Goal: Information Seeking & Learning: Learn about a topic

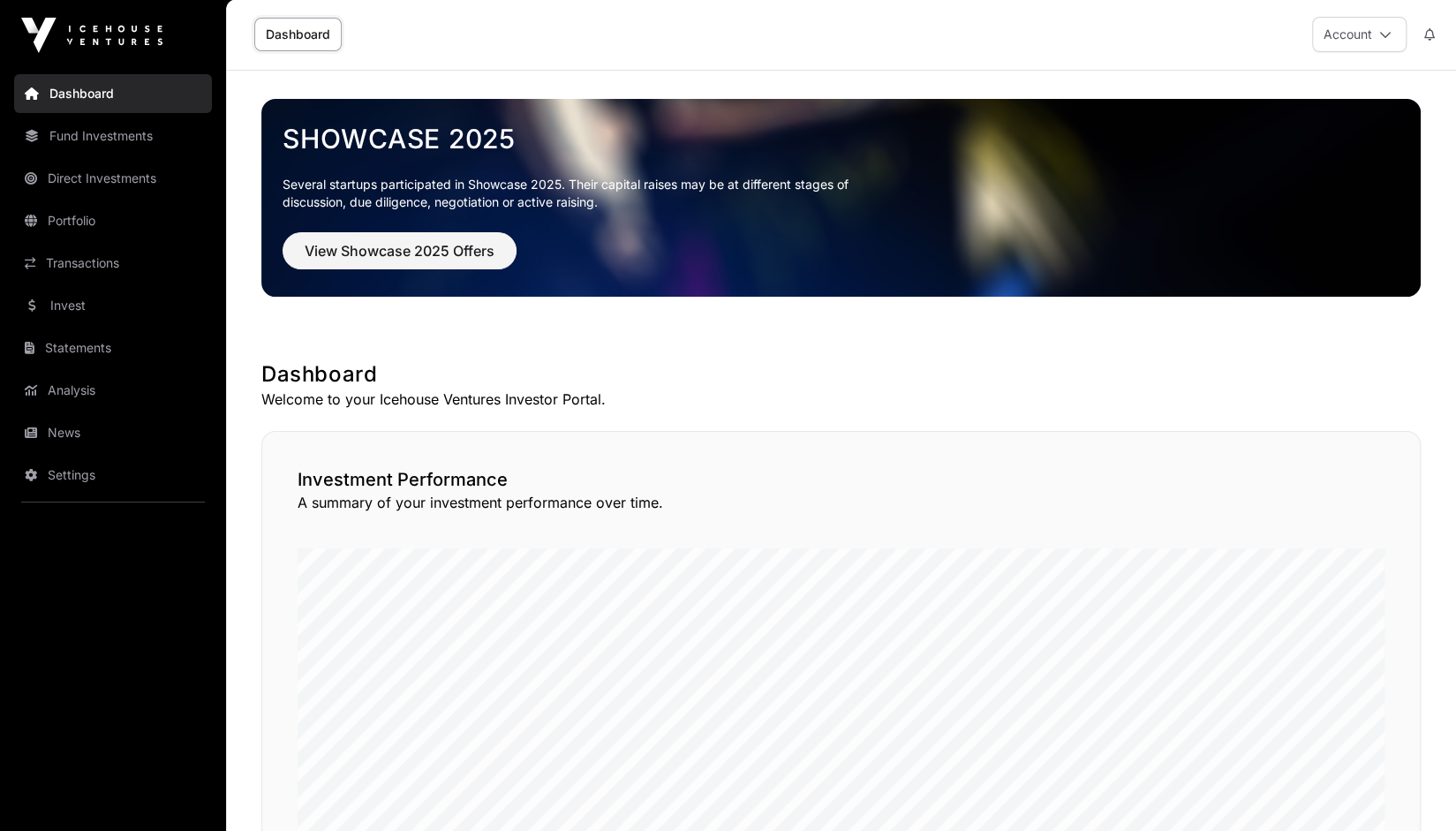
scroll to position [2, 0]
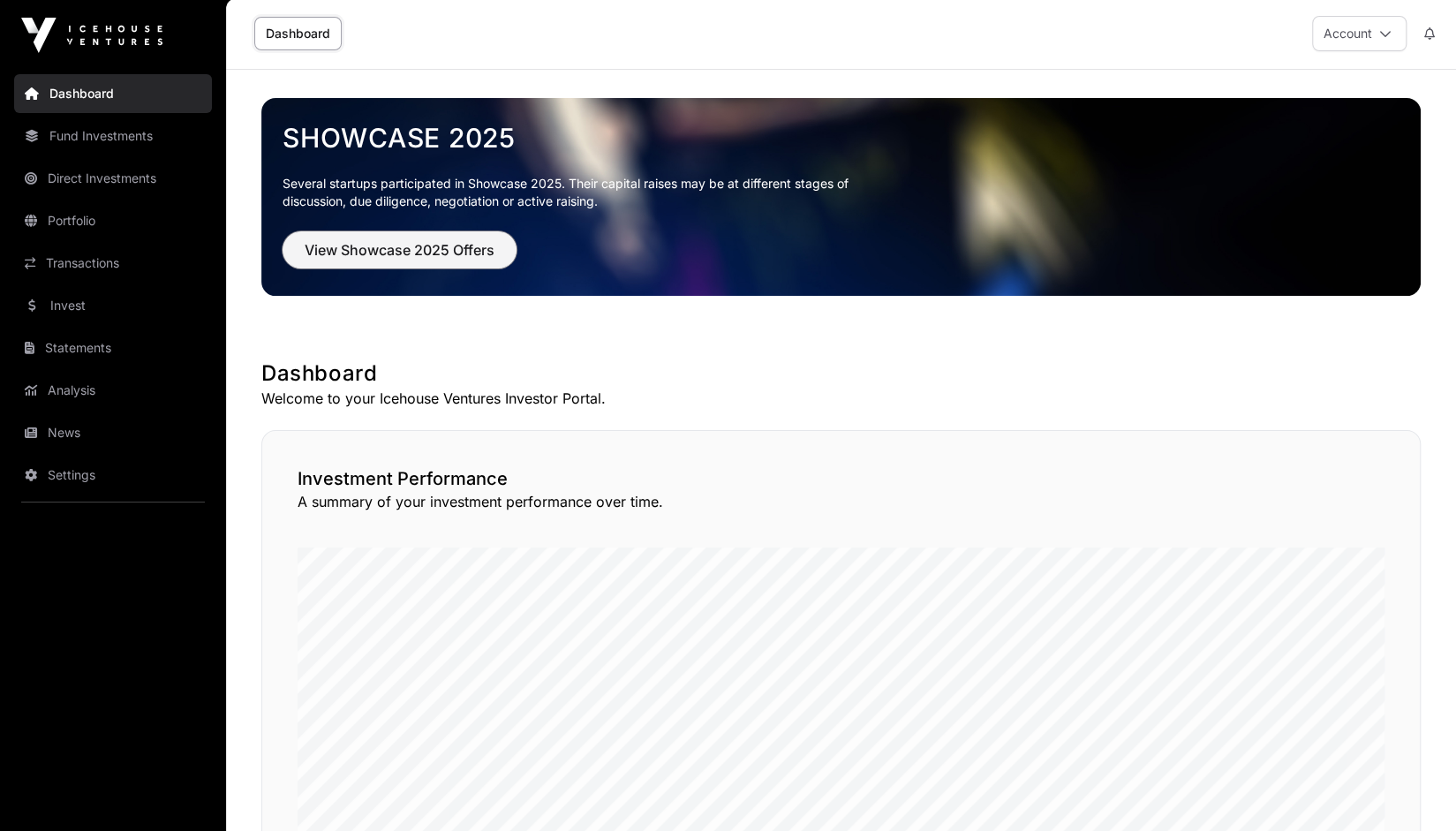
click at [329, 241] on span "View Showcase 2025 Offers" at bounding box center [399, 249] width 190 height 22
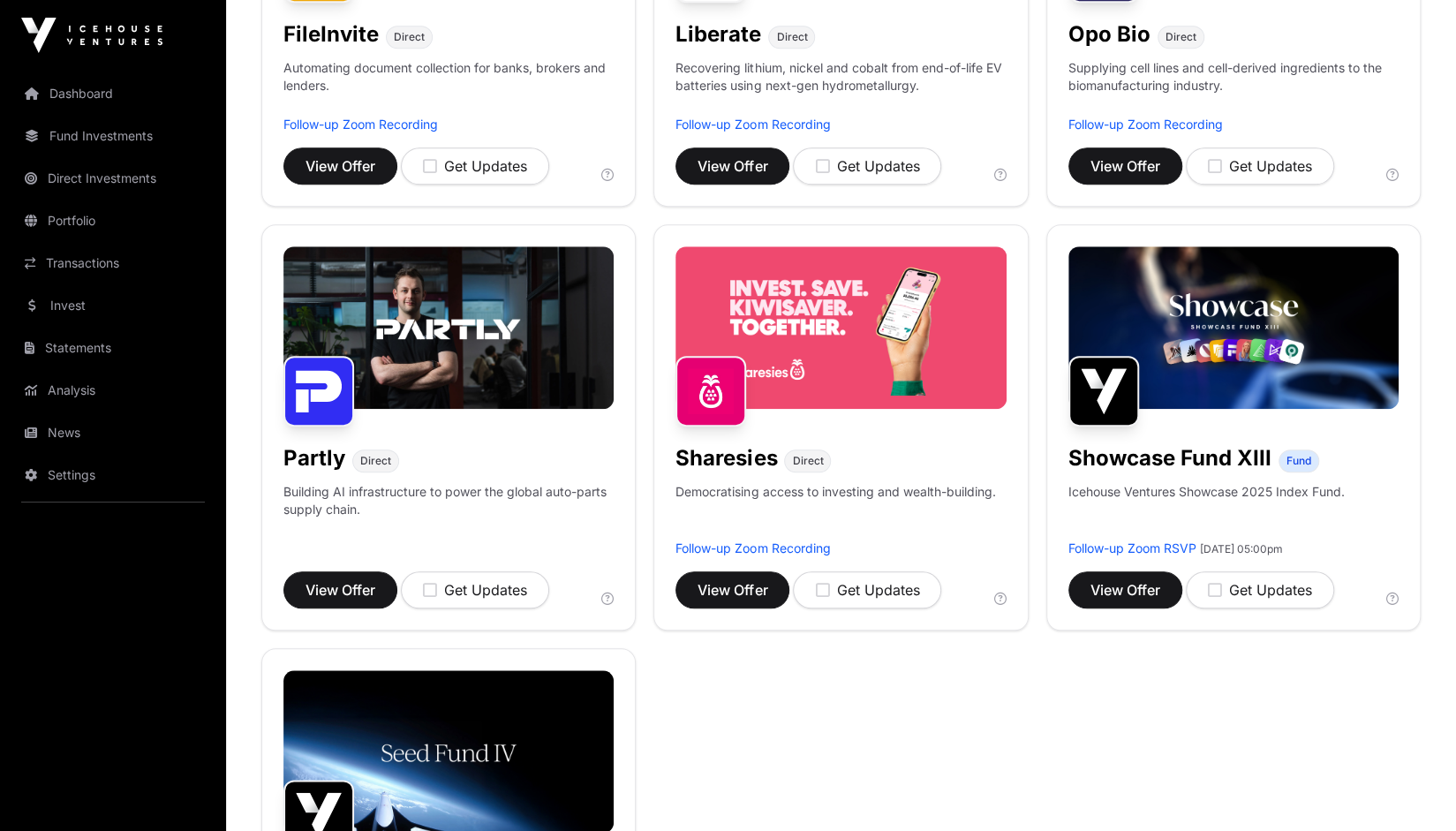
scroll to position [905, 0]
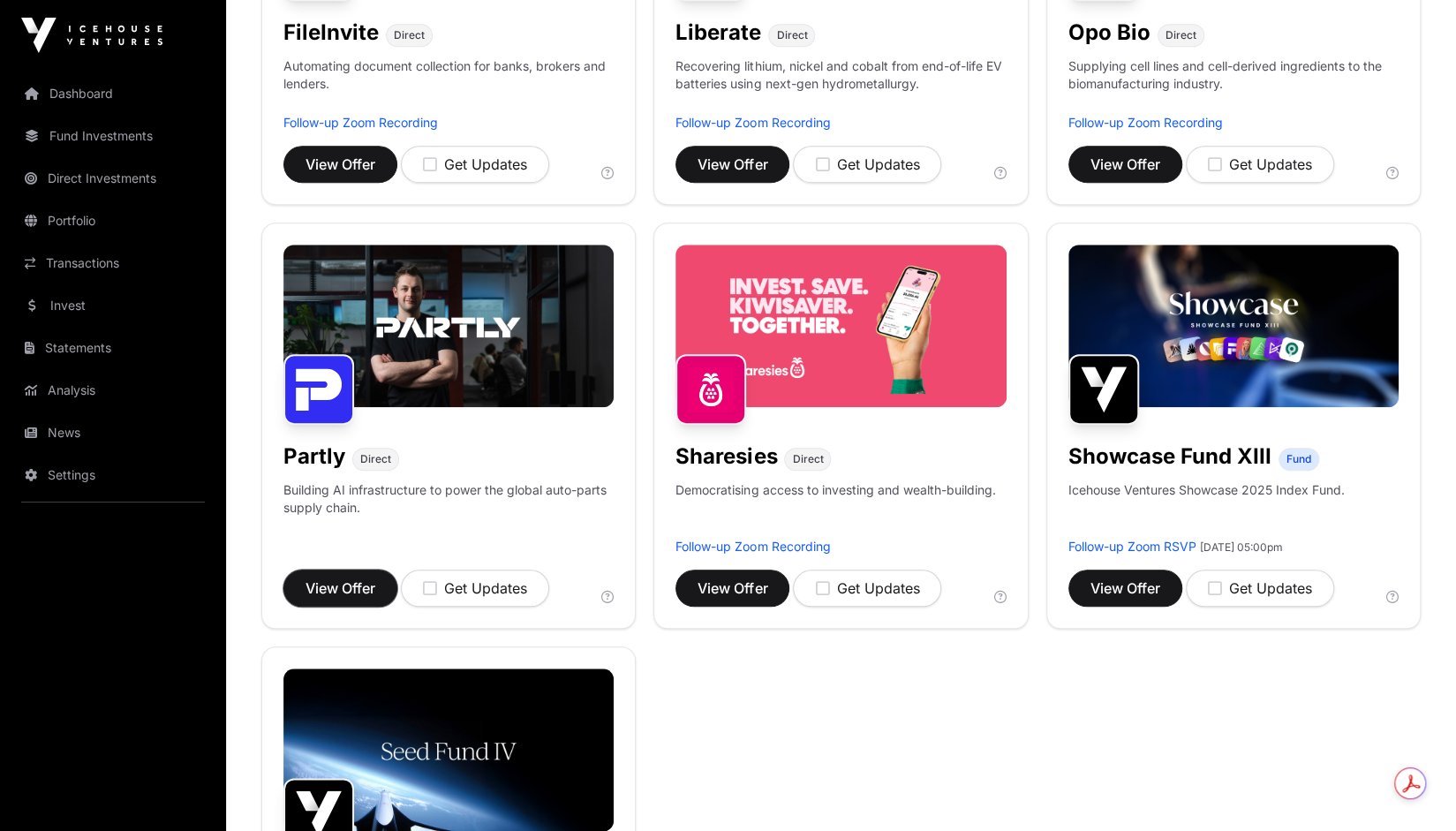
click at [328, 591] on span "View Offer" at bounding box center [340, 587] width 69 height 22
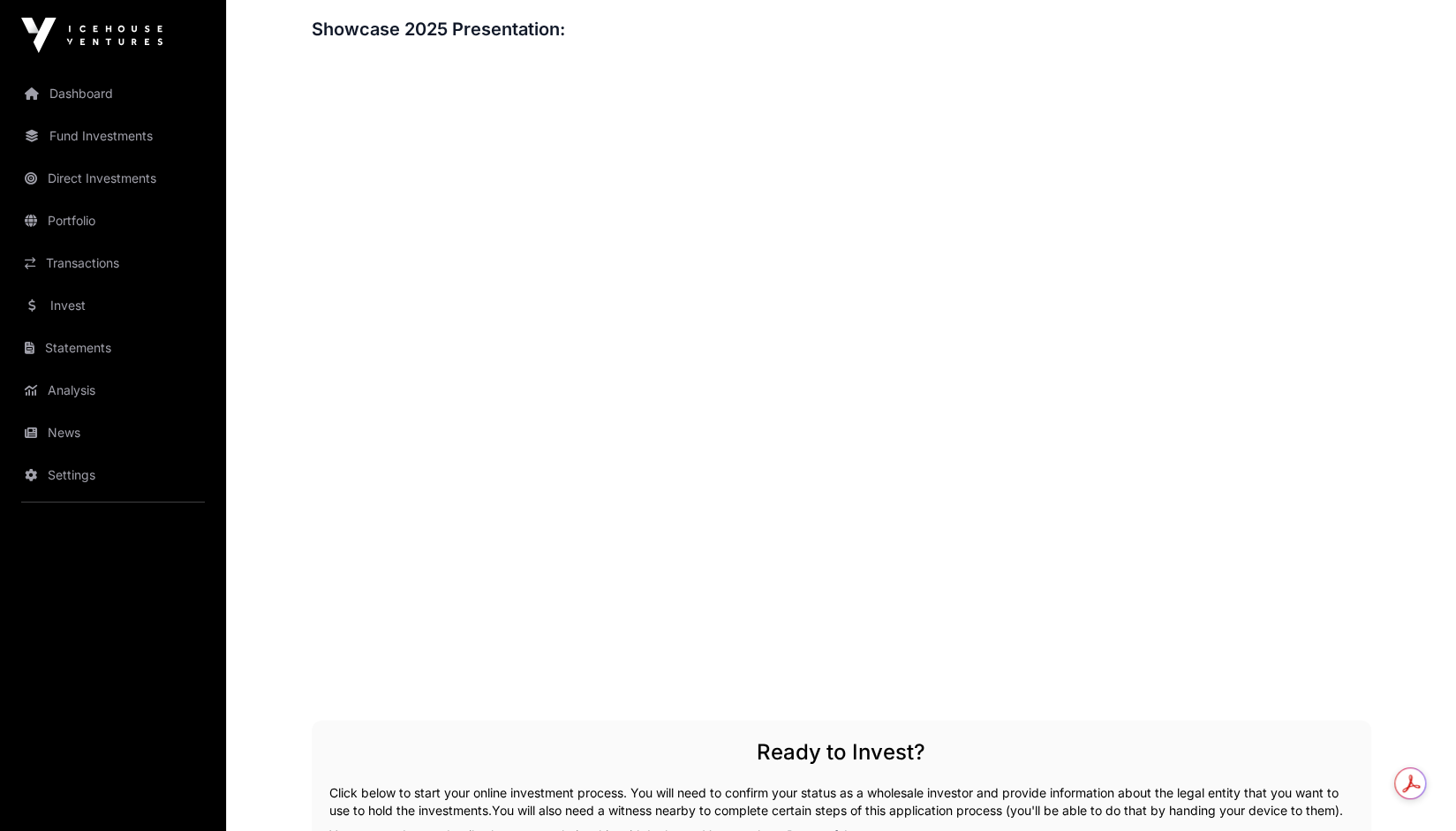
scroll to position [2213, 0]
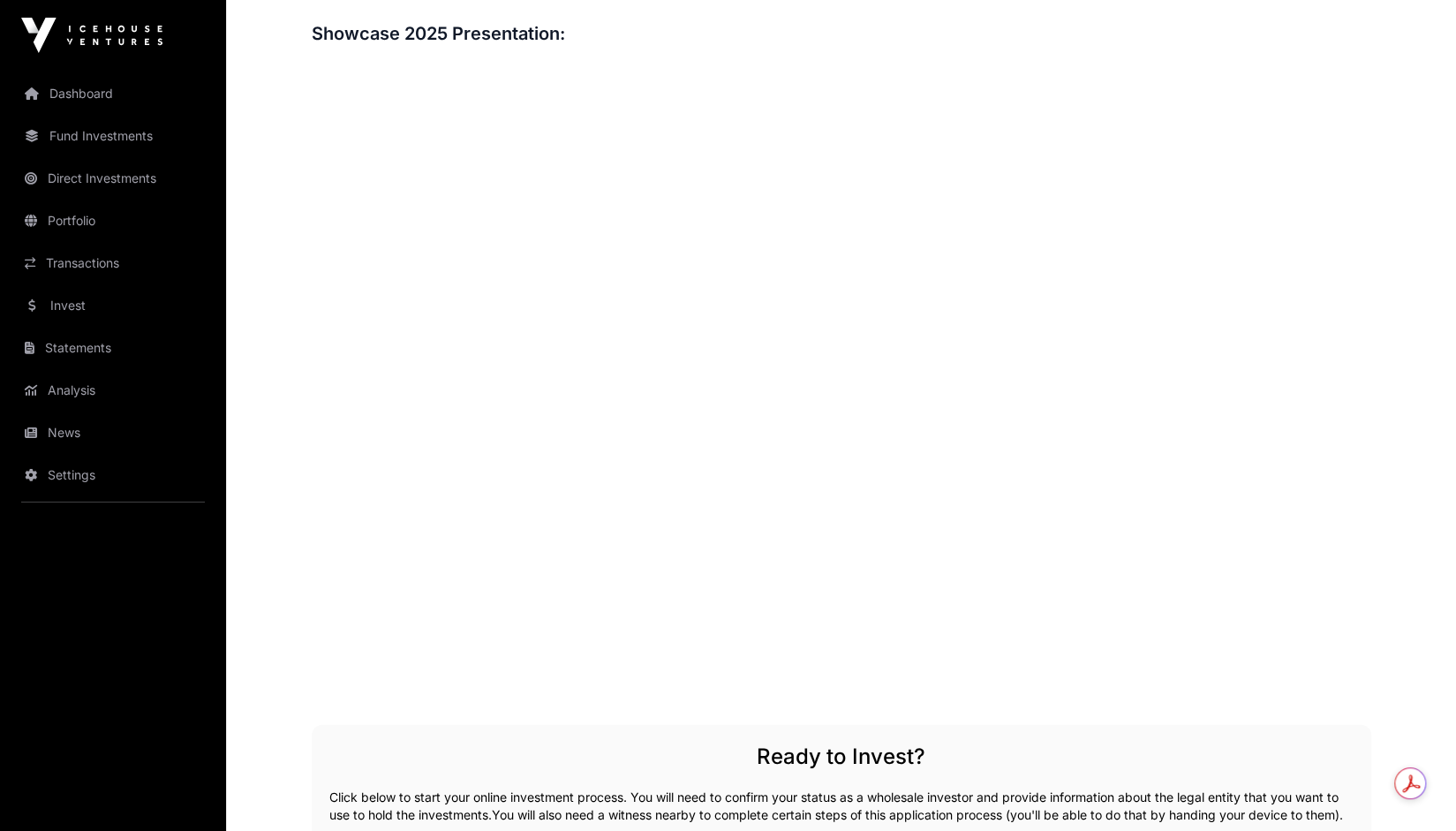
scroll to position [905, 0]
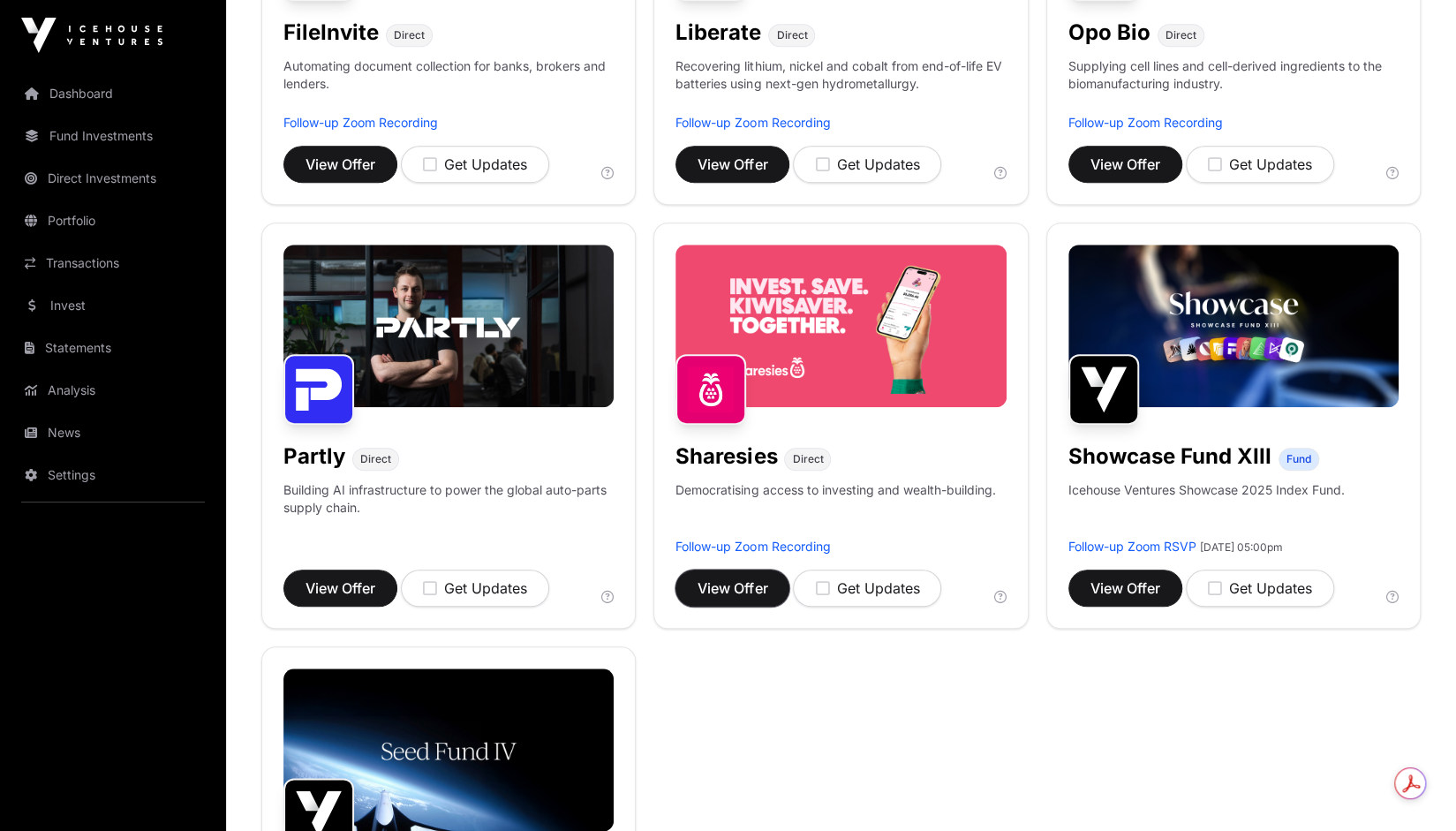
click at [740, 589] on span "View Offer" at bounding box center [733, 587] width 69 height 22
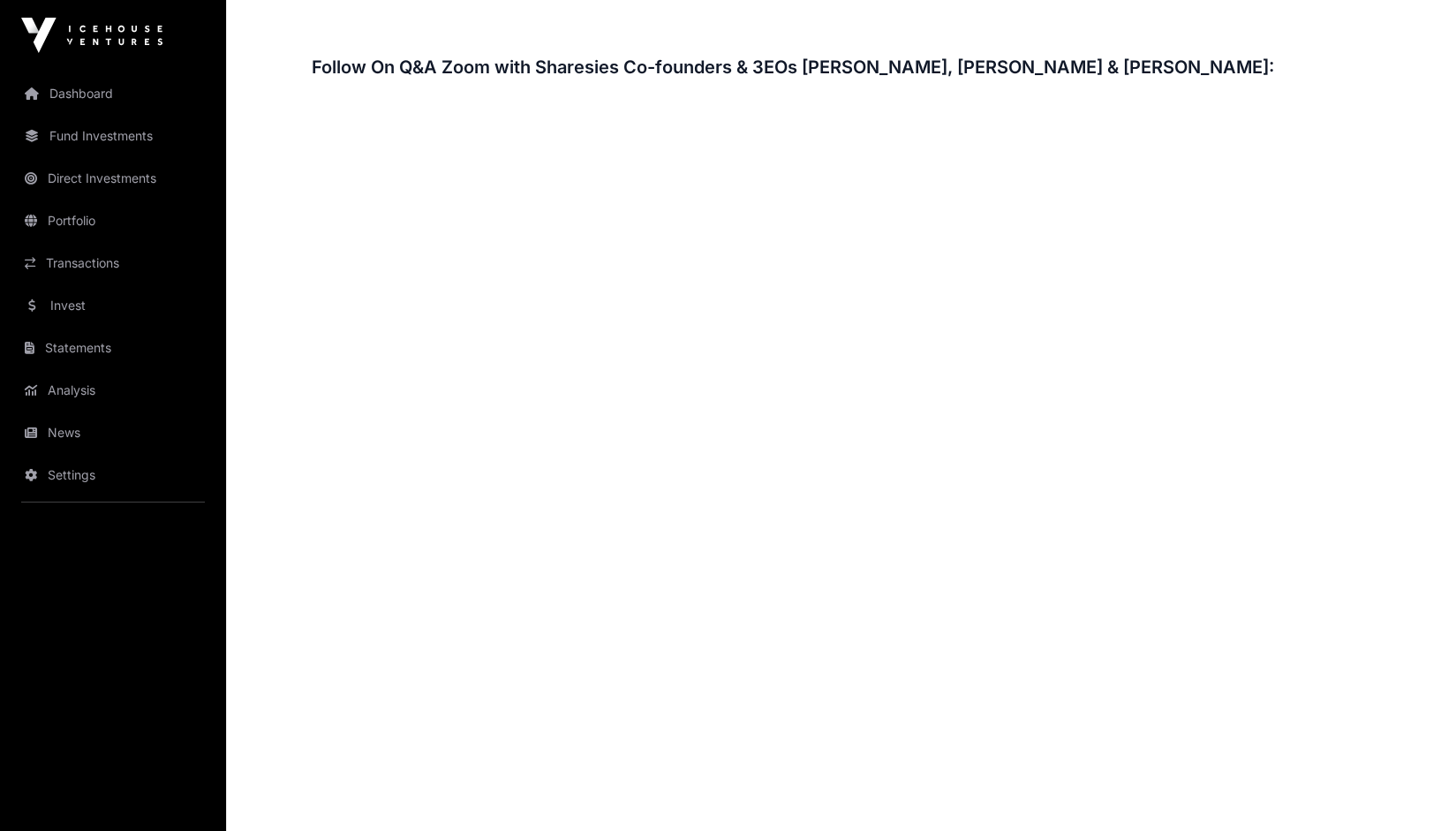
scroll to position [2705, 0]
